Goal: Task Accomplishment & Management: Manage account settings

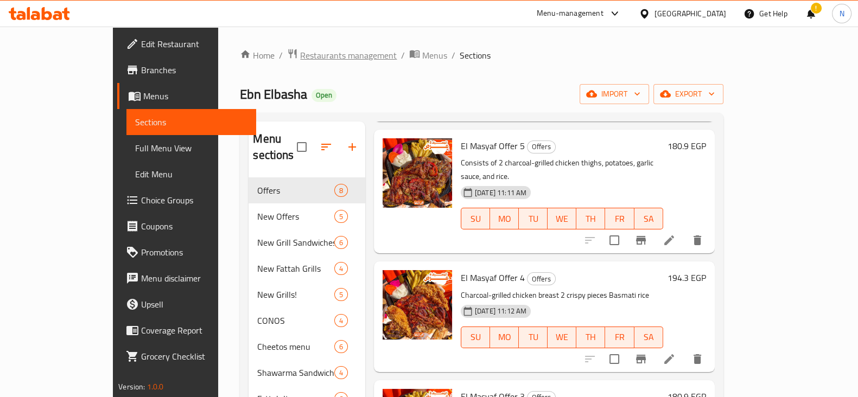
click at [300, 56] on span "Restaurants management" at bounding box center [348, 55] width 97 height 13
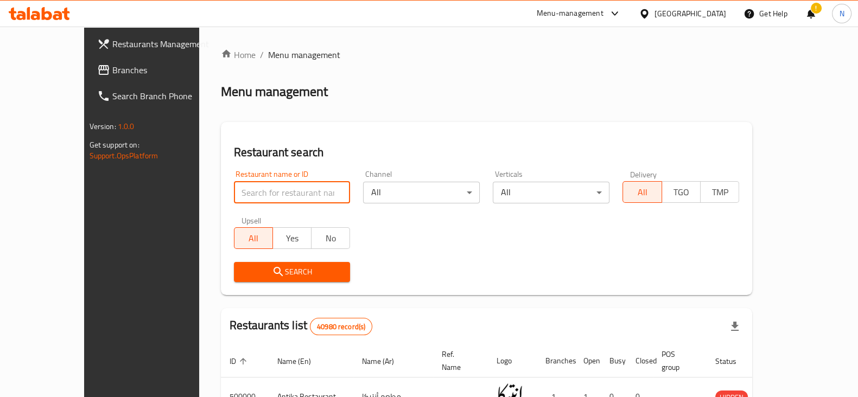
click at [245, 183] on input "search" at bounding box center [292, 193] width 117 height 22
paste input "701046"
type input "701046"
click button "Search" at bounding box center [292, 272] width 117 height 20
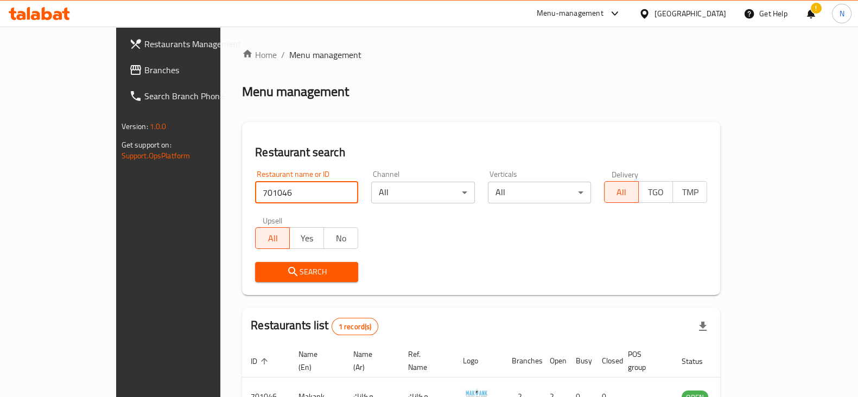
scroll to position [65, 0]
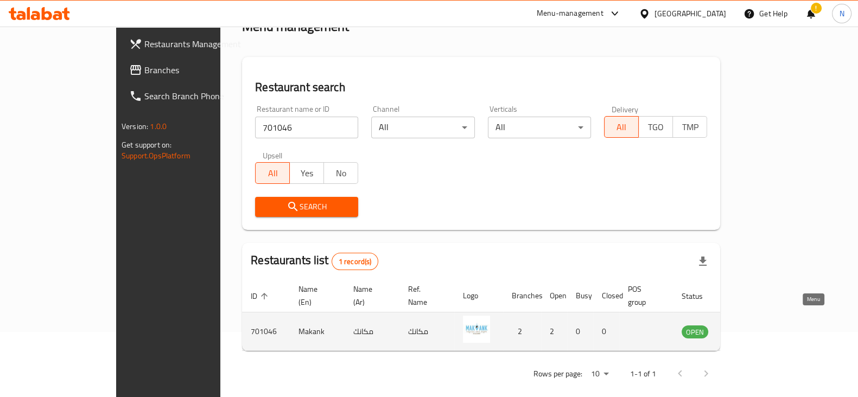
click at [751, 328] on icon "enhanced table" at bounding box center [746, 332] width 12 height 9
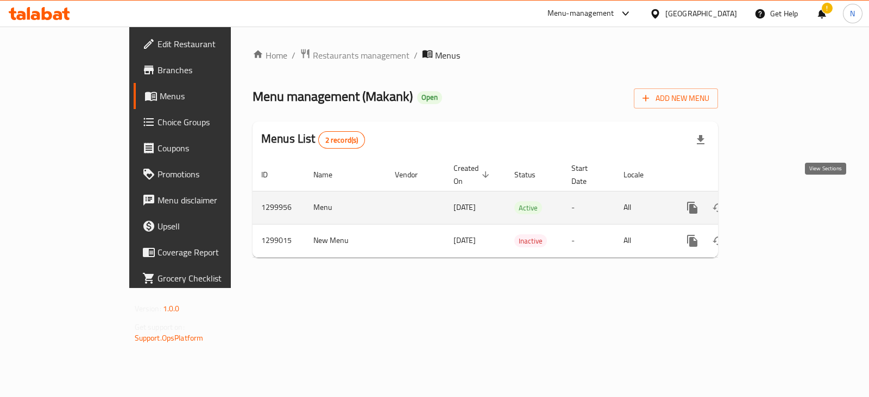
click at [784, 195] on link "enhanced table" at bounding box center [770, 208] width 26 height 26
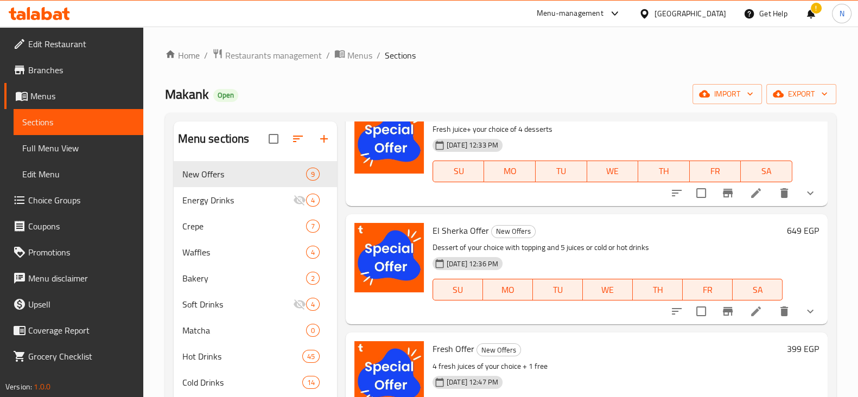
scroll to position [725, 0]
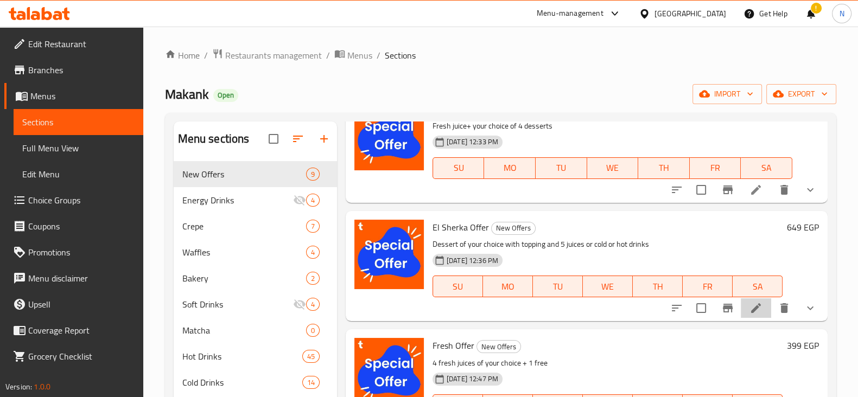
click at [755, 311] on li at bounding box center [756, 309] width 30 height 20
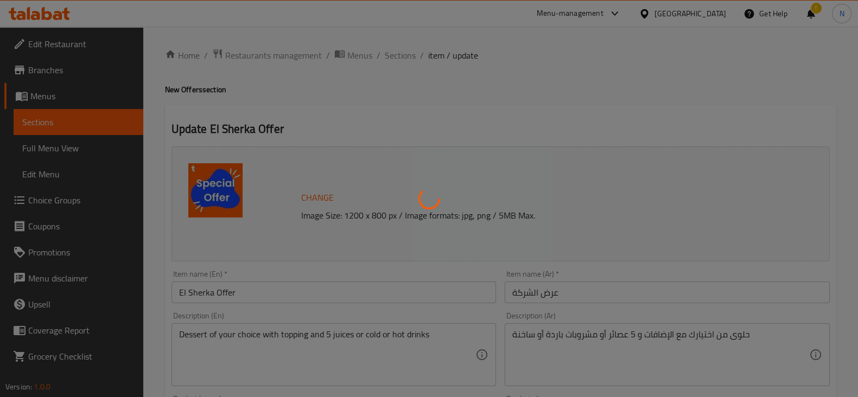
type input "اختيارك من الحلوى"
type input "1"
type input "اختيارك من"
type input "1"
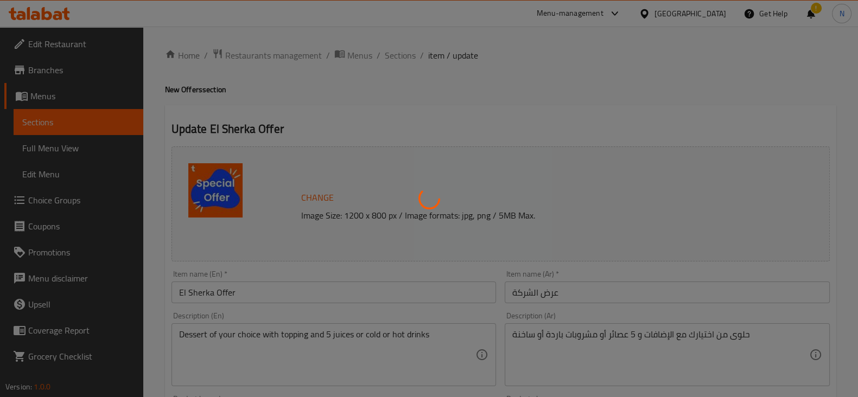
type input "1"
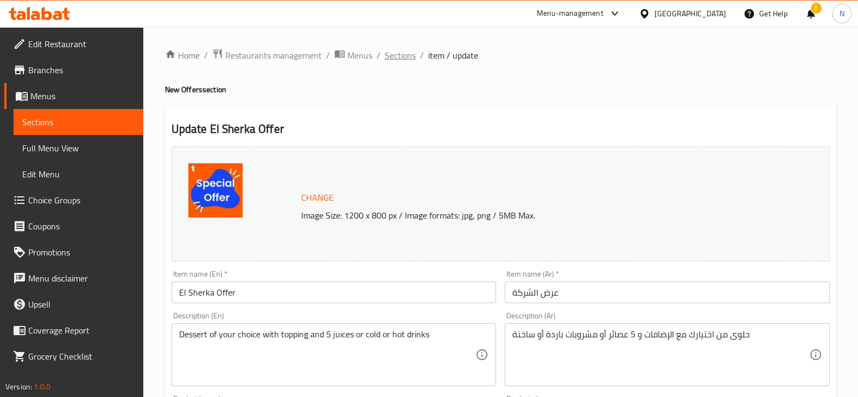
click at [403, 54] on span "Sections" at bounding box center [400, 55] width 31 height 13
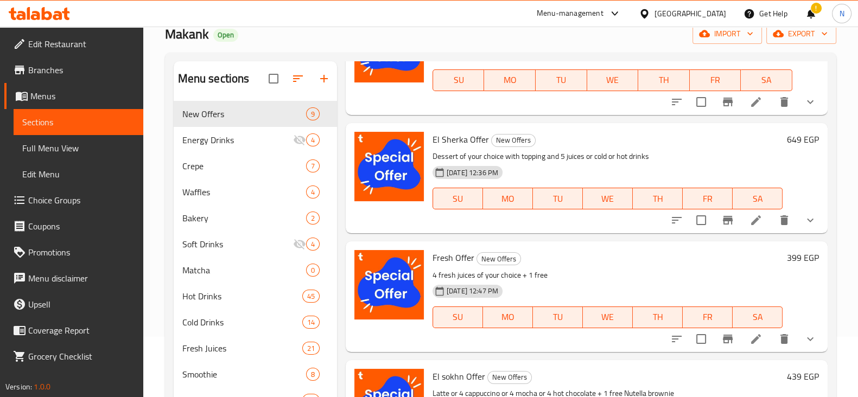
scroll to position [62, 0]
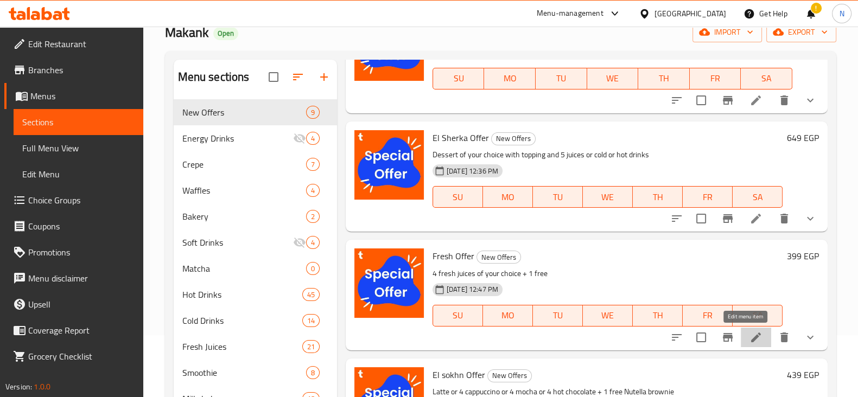
click at [750, 332] on icon at bounding box center [756, 337] width 13 height 13
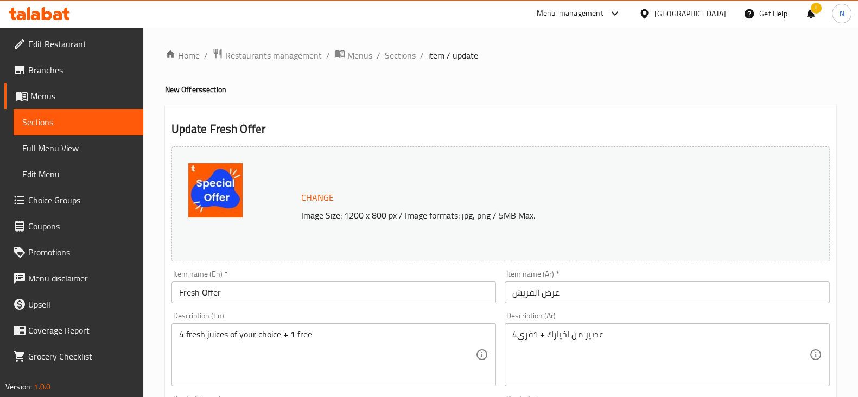
scroll to position [74, 0]
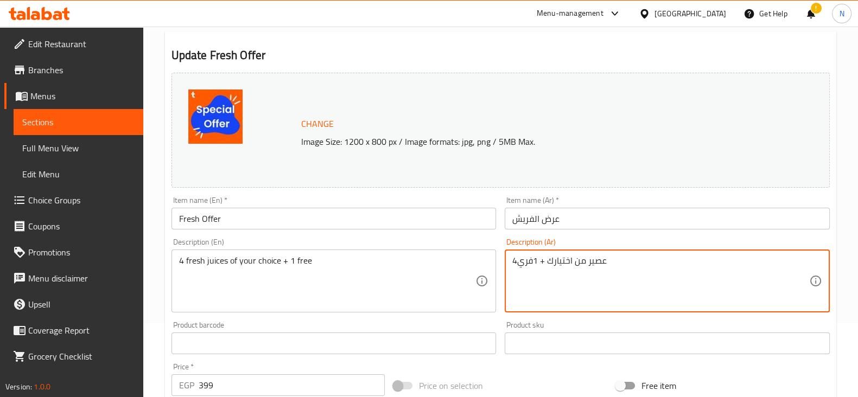
type textarea "4عصير من اختيارك + 1فري"
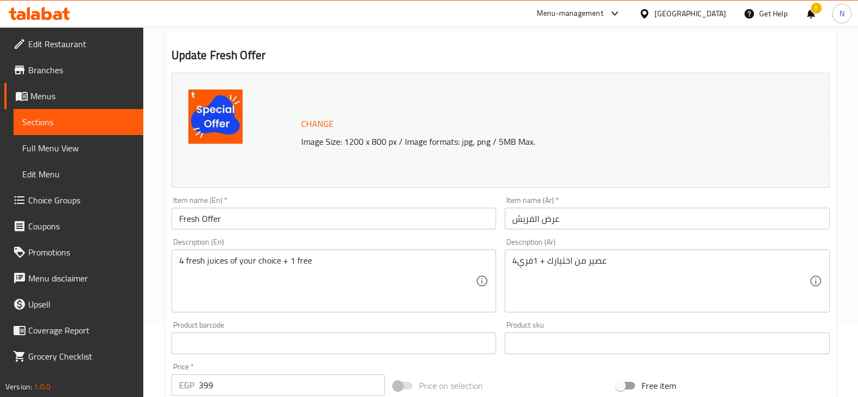
click at [437, 323] on div "Product barcode Product barcode" at bounding box center [334, 337] width 325 height 33
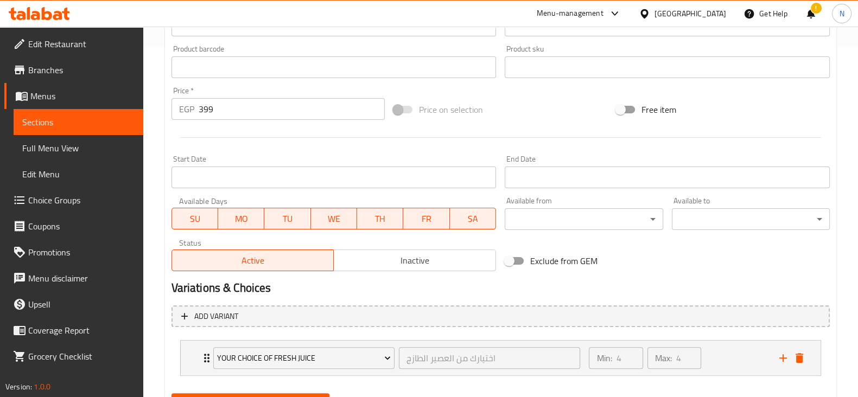
scroll to position [403, 0]
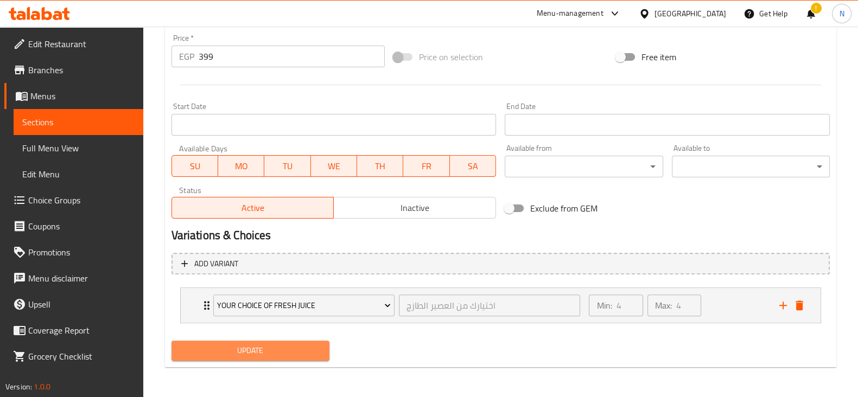
click at [301, 351] on span "Update" at bounding box center [250, 351] width 141 height 14
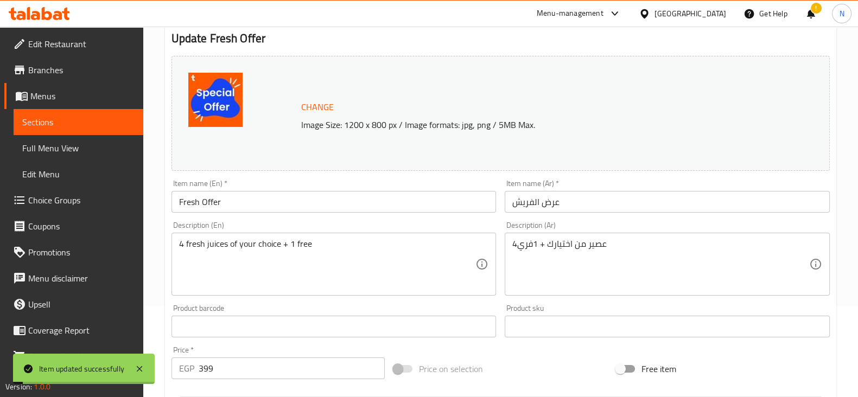
scroll to position [0, 0]
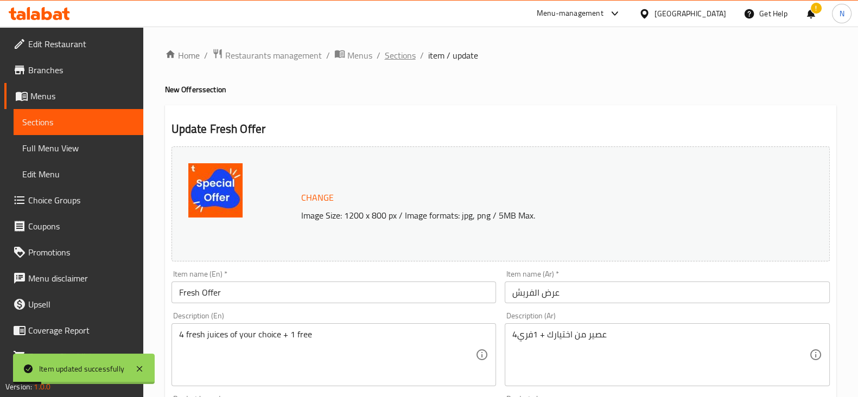
click at [396, 54] on span "Sections" at bounding box center [400, 55] width 31 height 13
